Goal: Task Accomplishment & Management: Use online tool/utility

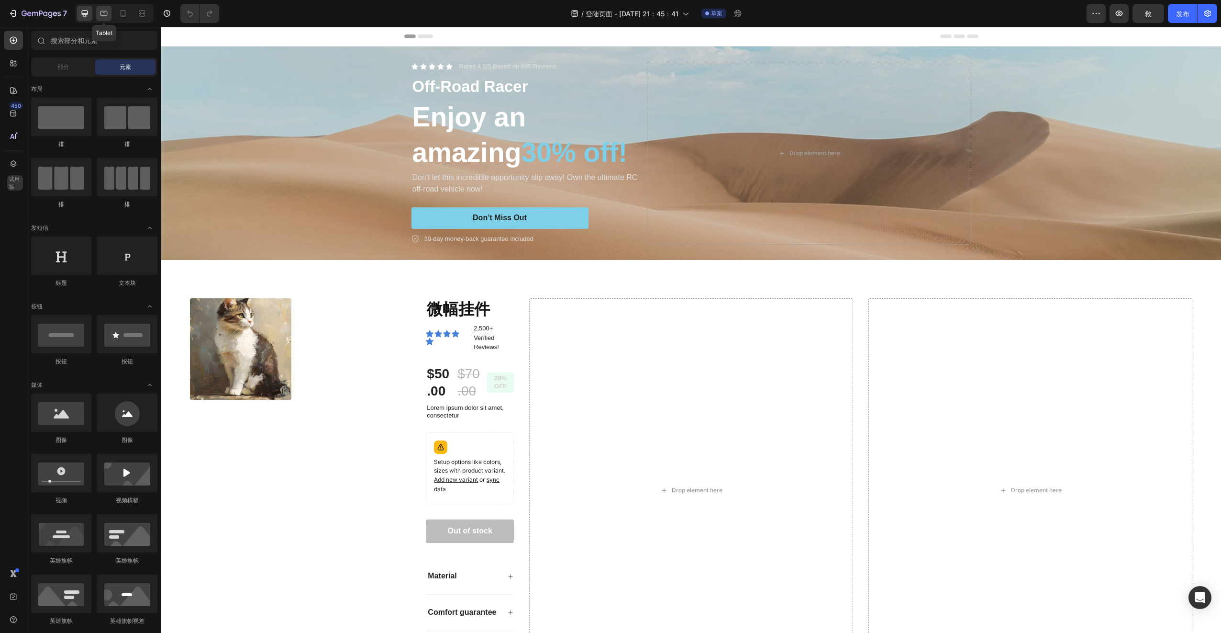
click at [106, 12] on icon at bounding box center [104, 14] width 10 height 10
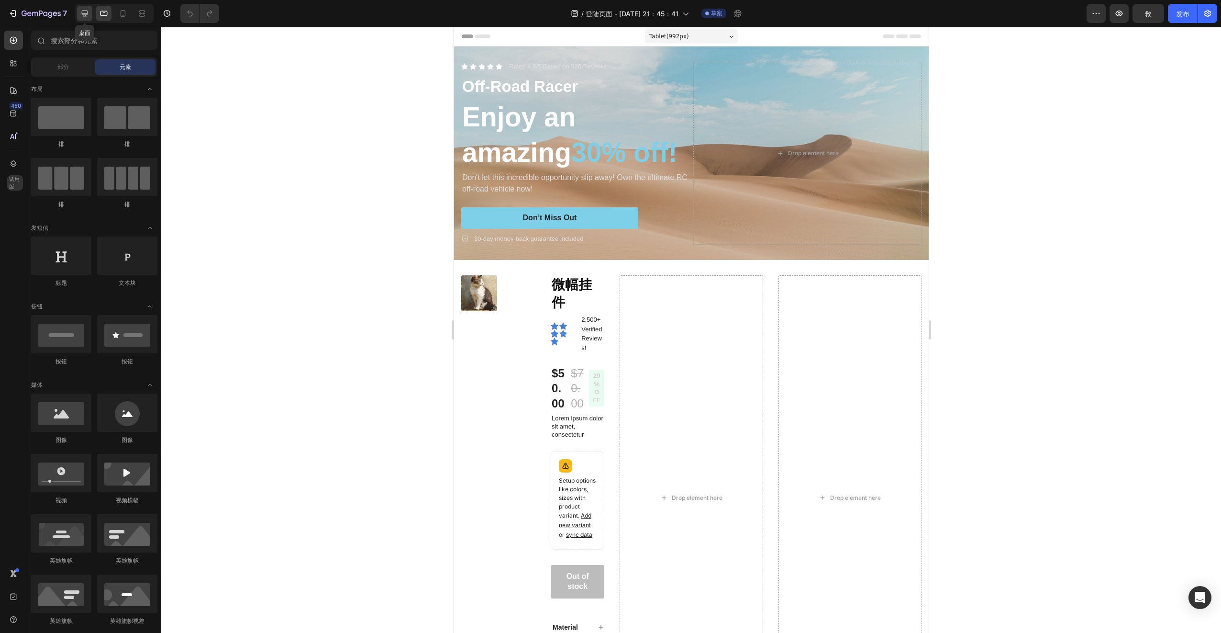
click at [82, 19] on div at bounding box center [84, 13] width 15 height 15
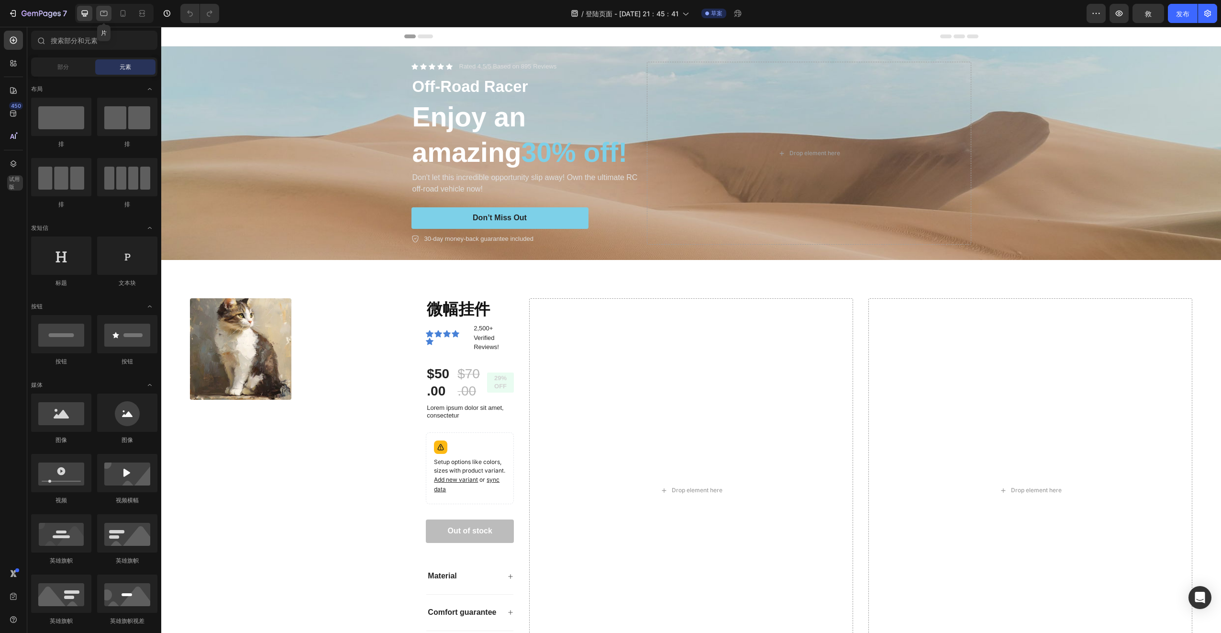
click at [100, 20] on div at bounding box center [103, 13] width 15 height 15
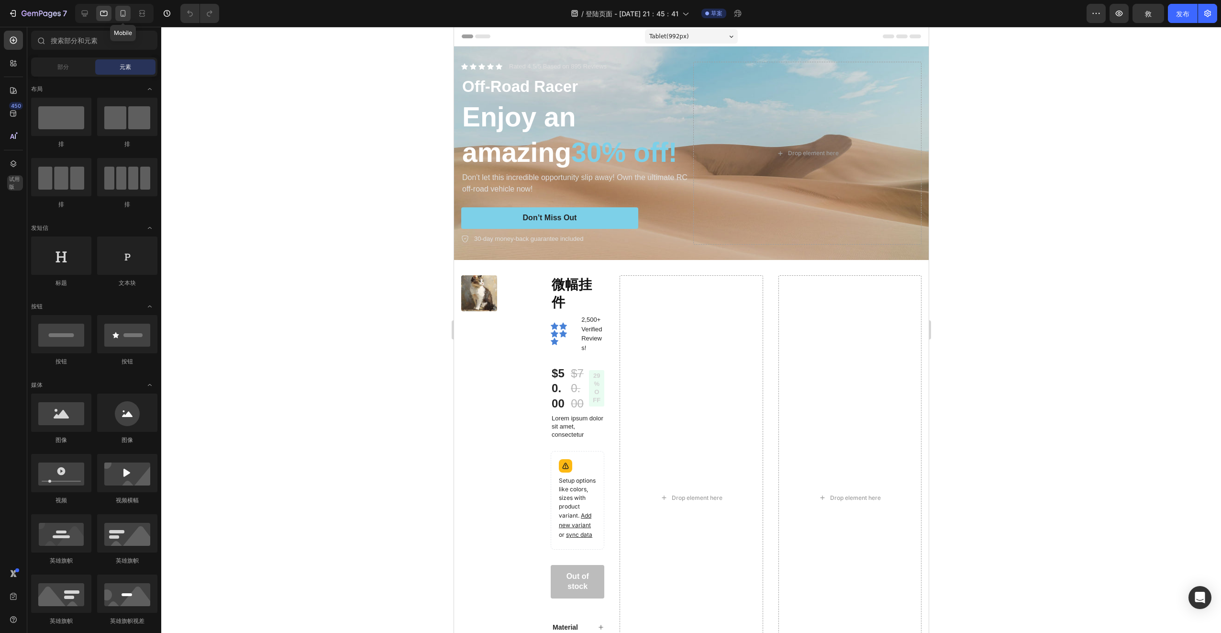
click at [120, 15] on icon at bounding box center [123, 14] width 10 height 10
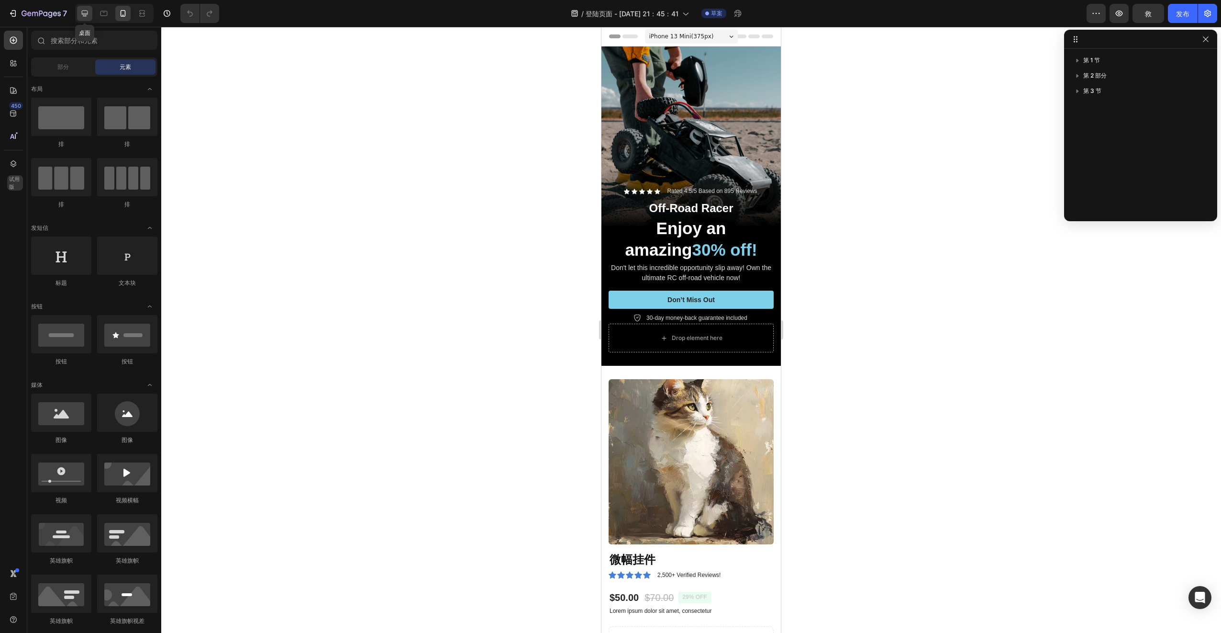
click at [90, 12] on div at bounding box center [84, 13] width 15 height 15
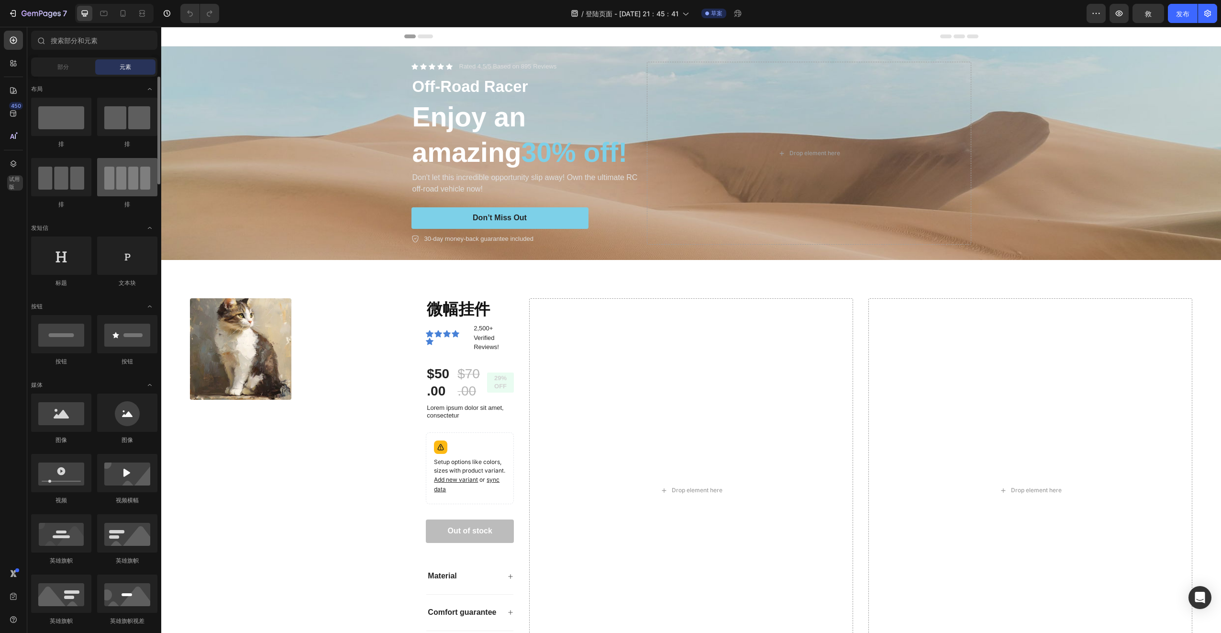
click at [130, 188] on div at bounding box center [127, 177] width 60 height 38
